Goal: Transaction & Acquisition: Download file/media

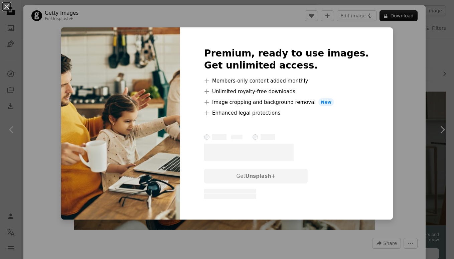
scroll to position [342, 0]
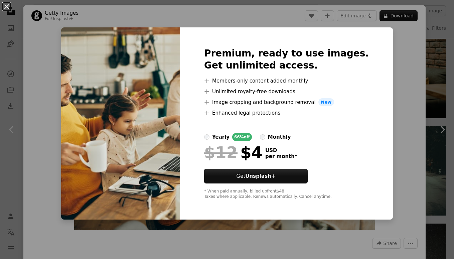
click at [8, 10] on button "An X shape" at bounding box center [7, 7] width 8 height 8
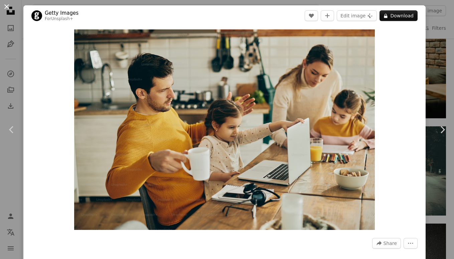
click at [11, 8] on button "An X shape" at bounding box center [7, 7] width 8 height 8
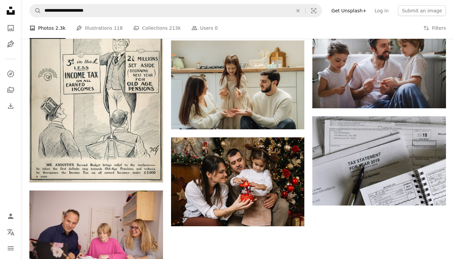
scroll to position [653, 0]
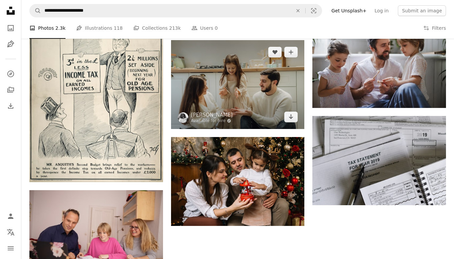
click at [246, 104] on img at bounding box center [238, 84] width 134 height 89
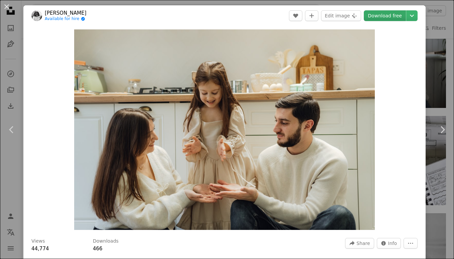
click at [393, 15] on link "Download free" at bounding box center [385, 15] width 42 height 11
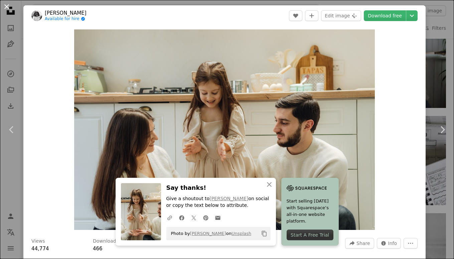
click at [6, 7] on button "An X shape" at bounding box center [7, 7] width 8 height 8
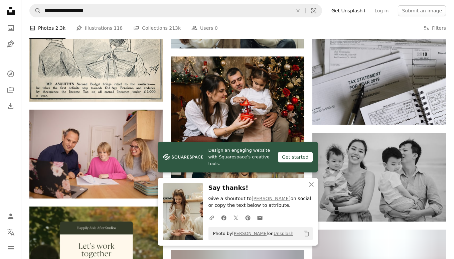
scroll to position [747, 0]
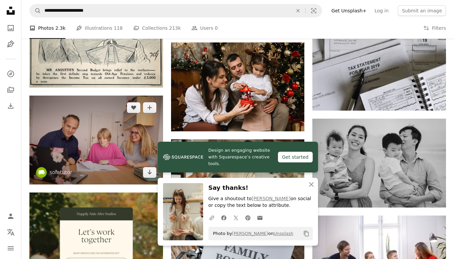
click at [100, 125] on img at bounding box center [96, 140] width 134 height 89
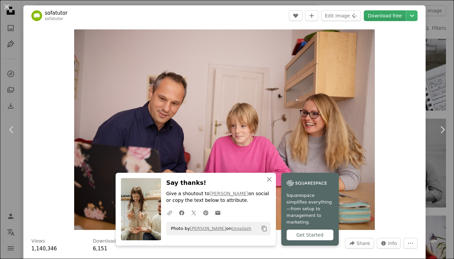
click at [384, 18] on link "Download free" at bounding box center [385, 15] width 42 height 11
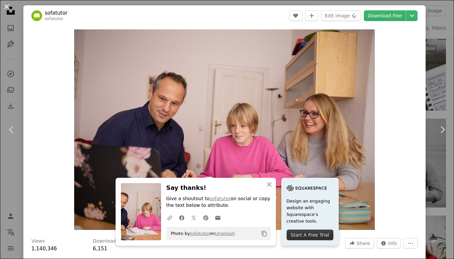
click at [5, 6] on button "An X shape" at bounding box center [7, 7] width 8 height 8
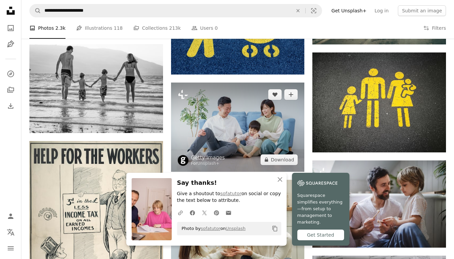
scroll to position [514, 0]
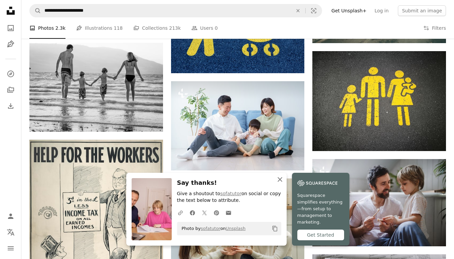
click at [280, 181] on icon "An X shape" at bounding box center [280, 179] width 8 height 8
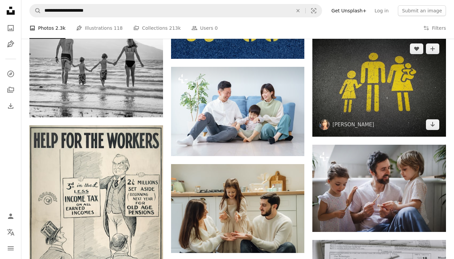
scroll to position [527, 0]
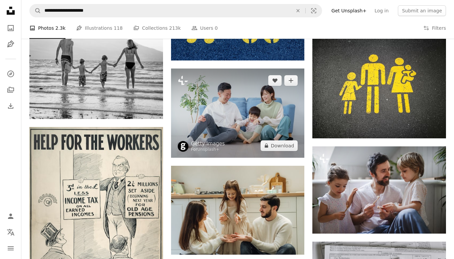
click at [245, 111] on img at bounding box center [238, 113] width 134 height 89
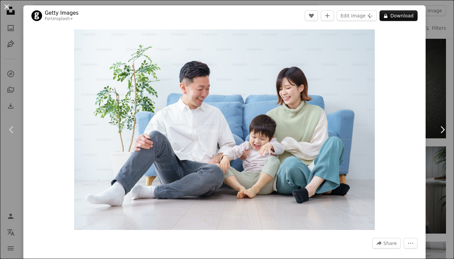
click at [4, 6] on button "An X shape" at bounding box center [7, 7] width 8 height 8
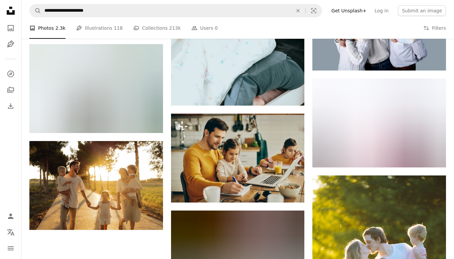
scroll to position [1378, 0]
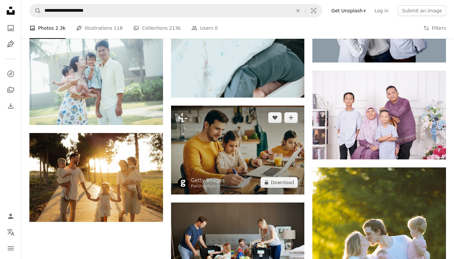
click at [231, 168] on img at bounding box center [238, 150] width 134 height 89
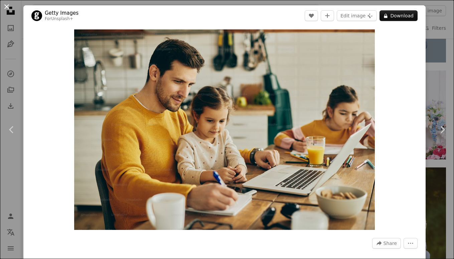
click at [10, 9] on button "An X shape" at bounding box center [7, 7] width 8 height 8
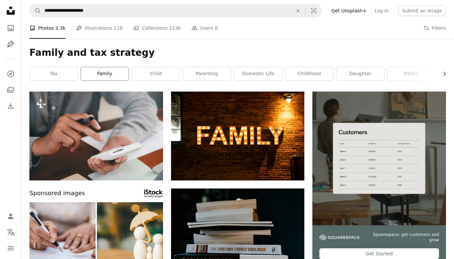
click at [113, 75] on link "family" at bounding box center [105, 73] width 48 height 13
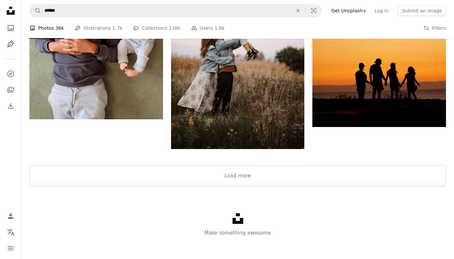
scroll to position [857, 0]
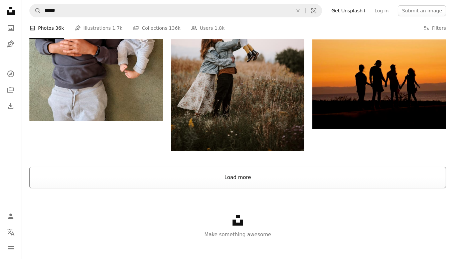
click at [243, 183] on button "Load more" at bounding box center [237, 177] width 417 height 21
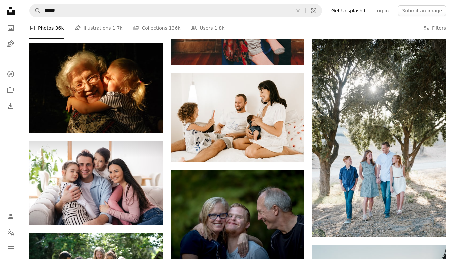
scroll to position [1588, 0]
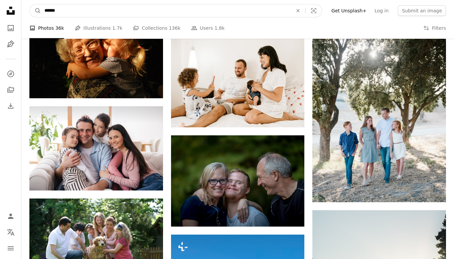
click at [93, 14] on input "******" at bounding box center [166, 10] width 250 height 13
type input "**********"
click button "A magnifying glass" at bounding box center [35, 10] width 11 height 13
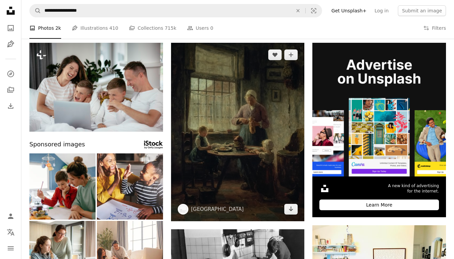
scroll to position [65, 0]
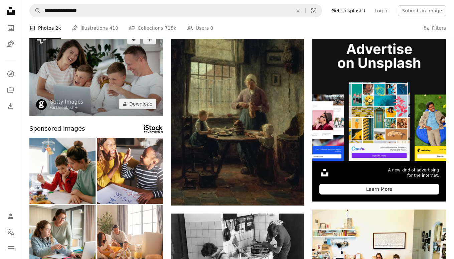
click at [100, 81] on img at bounding box center [96, 71] width 134 height 89
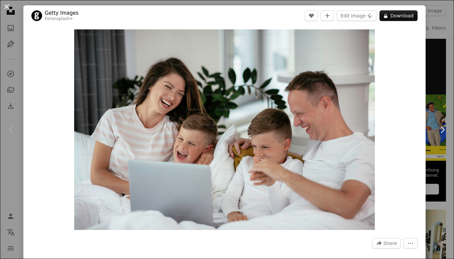
click at [7, 8] on button "An X shape" at bounding box center [7, 7] width 8 height 8
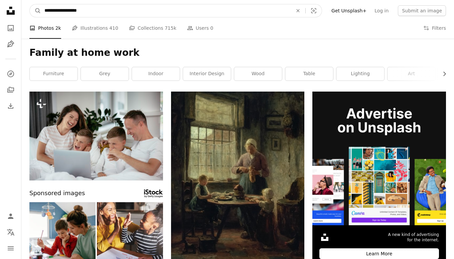
click at [90, 15] on input "**********" at bounding box center [166, 10] width 250 height 13
click at [60, 9] on input "**********" at bounding box center [166, 10] width 250 height 13
drag, startPoint x: 59, startPoint y: 9, endPoint x: 128, endPoint y: 9, distance: 69.5
click at [128, 9] on input "**********" at bounding box center [166, 10] width 250 height 13
type input "**********"
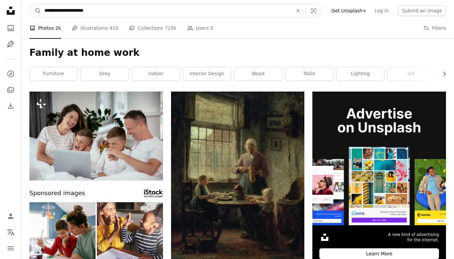
click button "A magnifying glass" at bounding box center [35, 10] width 11 height 13
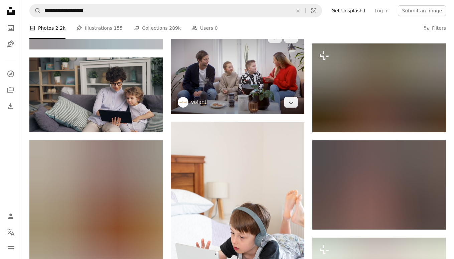
scroll to position [4594, 0]
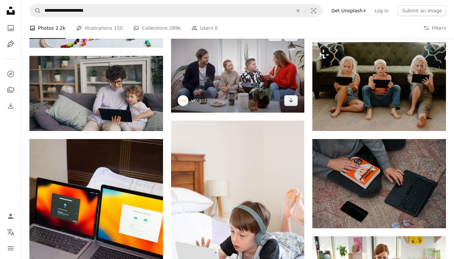
click at [243, 97] on img at bounding box center [238, 68] width 134 height 89
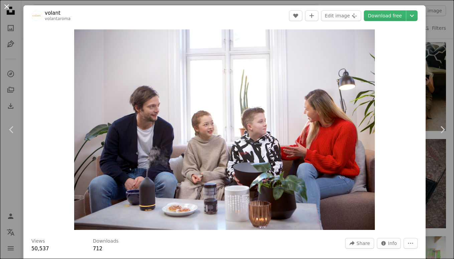
click at [6, 9] on button "An X shape" at bounding box center [7, 7] width 8 height 8
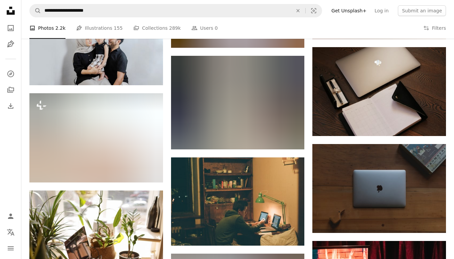
scroll to position [7683, 0]
